Goal: Task Accomplishment & Management: Complete application form

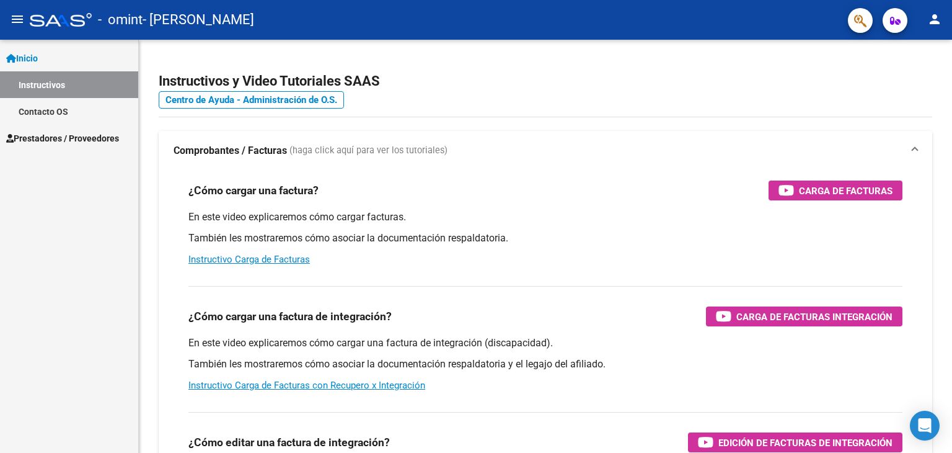
click at [49, 138] on span "Prestadores / Proveedores" at bounding box center [62, 138] width 113 height 14
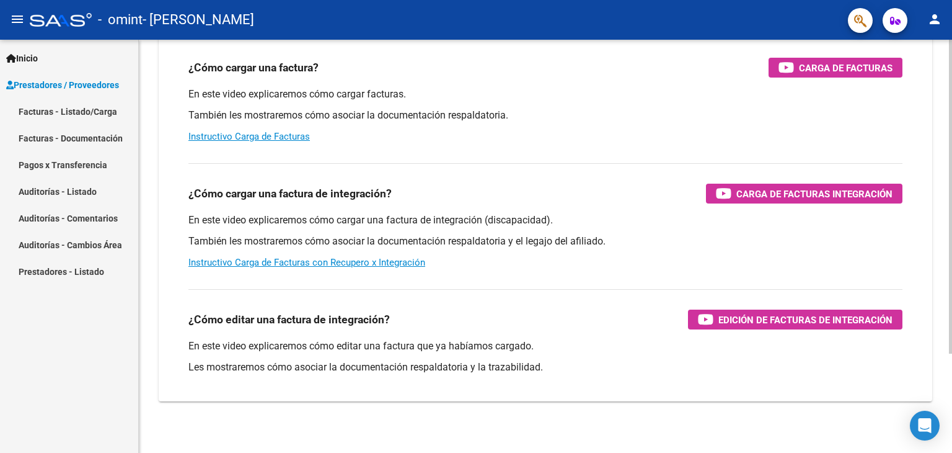
scroll to position [124, 0]
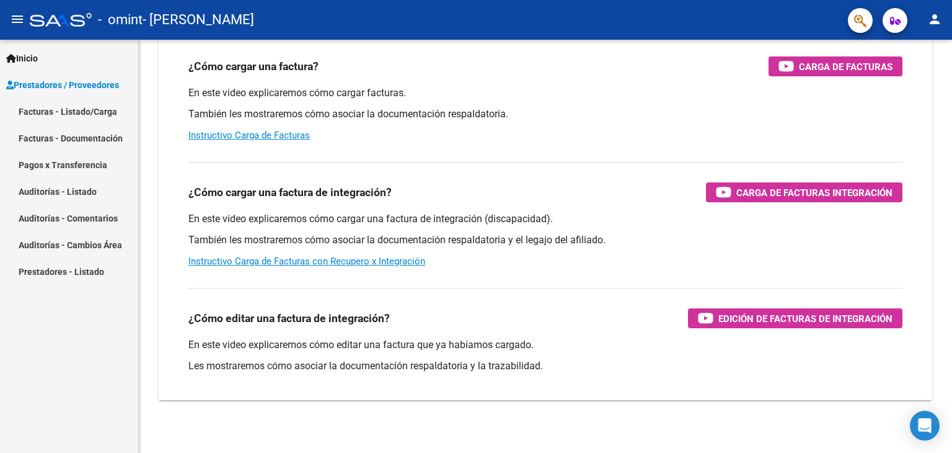
click at [78, 111] on link "Facturas - Listado/Carga" at bounding box center [69, 111] width 138 height 27
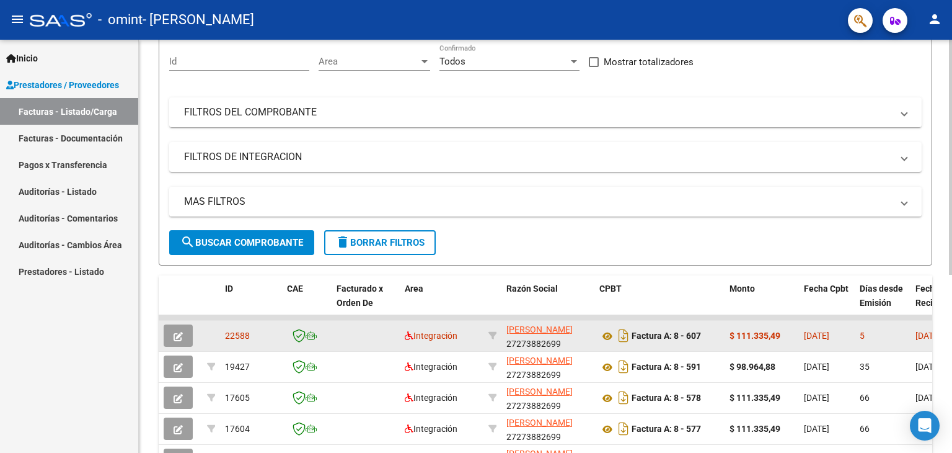
scroll to position [124, 0]
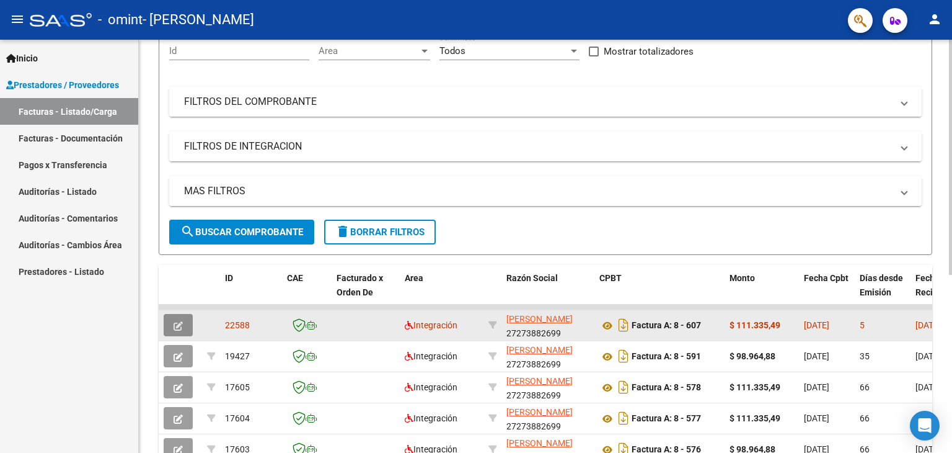
click at [182, 328] on icon "button" at bounding box center [178, 325] width 9 height 9
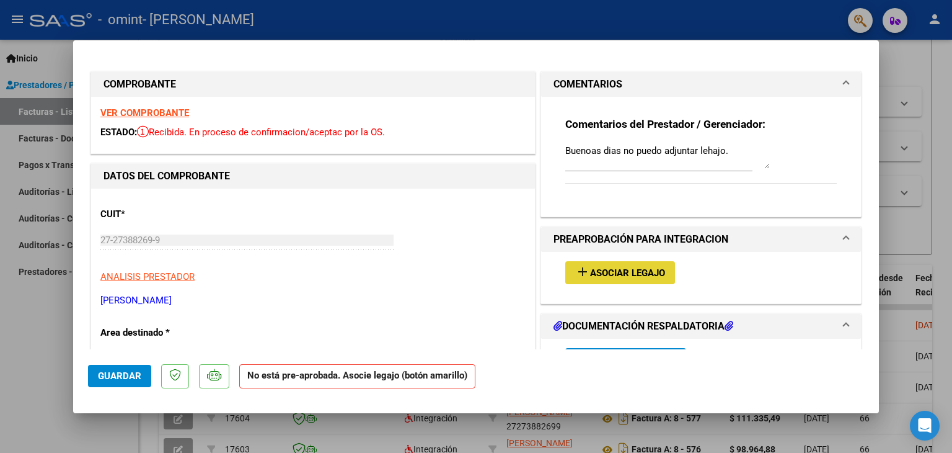
click at [631, 267] on span "Asociar Legajo" at bounding box center [627, 272] width 75 height 11
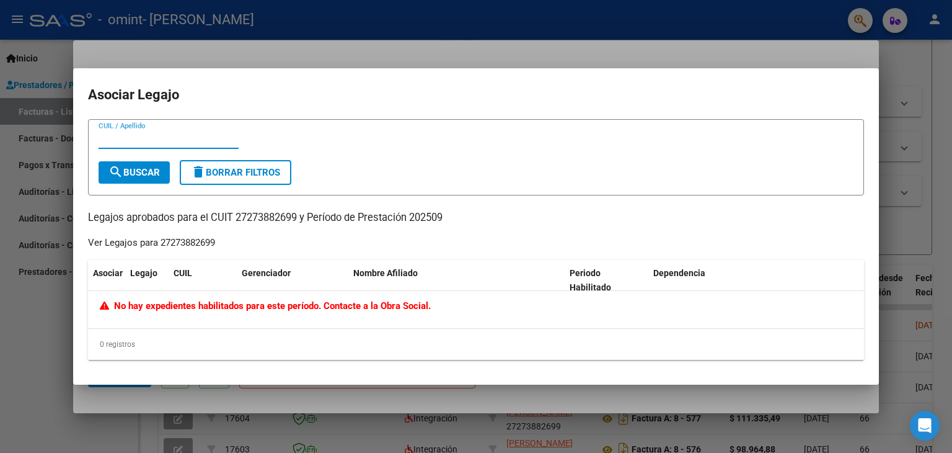
click at [929, 80] on div at bounding box center [476, 226] width 952 height 453
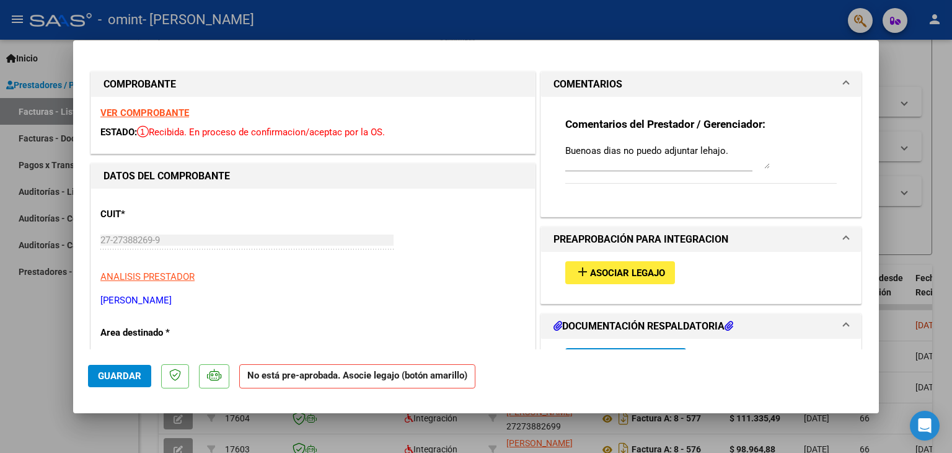
click at [369, 16] on div at bounding box center [476, 226] width 952 height 453
type input "$ 0,00"
